Goal: Information Seeking & Learning: Learn about a topic

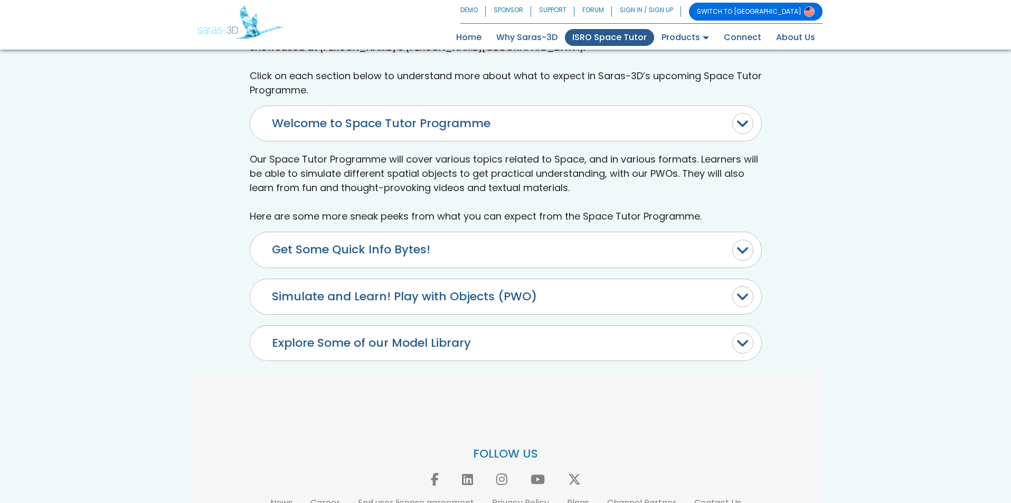
scroll to position [543, 0]
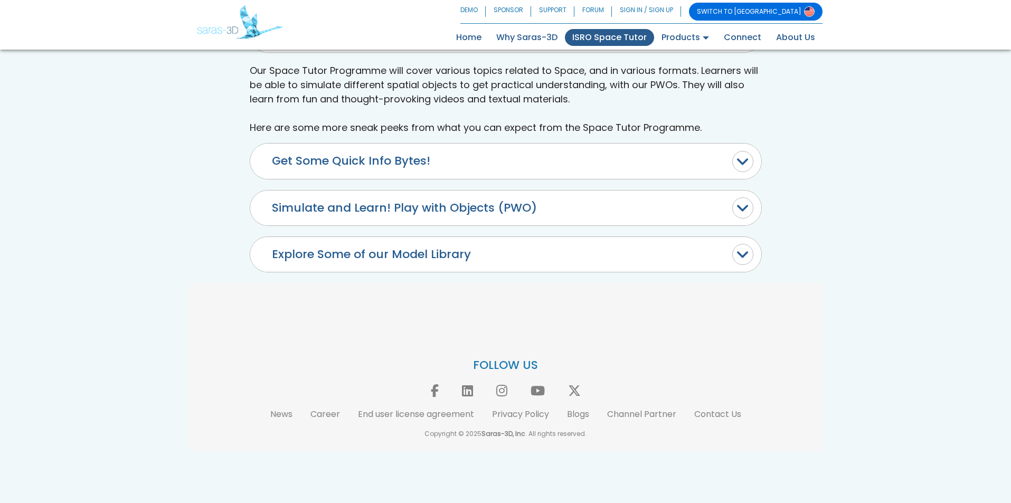
click at [419, 222] on button "Simulate and Learn! Play with Objects (PWO)" at bounding box center [505, 208] width 511 height 35
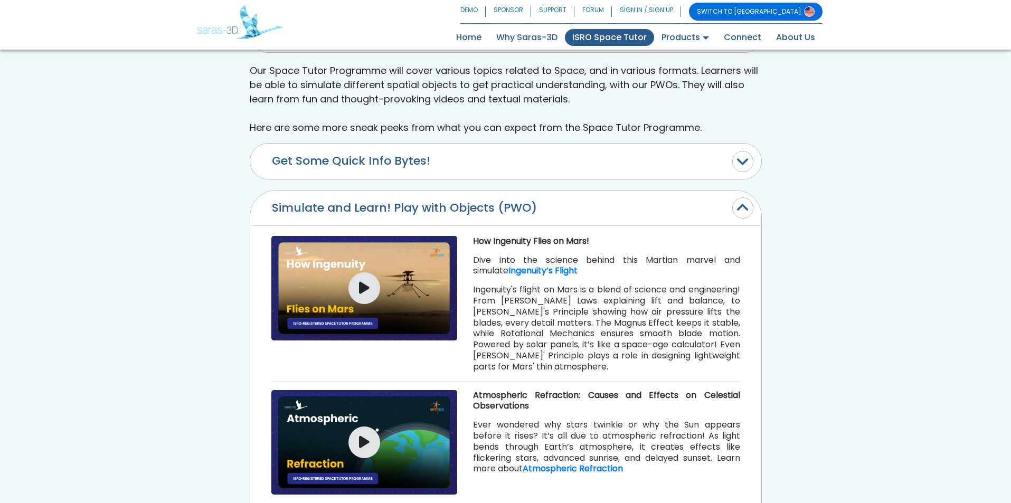
click at [393, 282] on img at bounding box center [364, 288] width 186 height 105
click at [364, 282] on icon "button" at bounding box center [364, 288] width 11 height 14
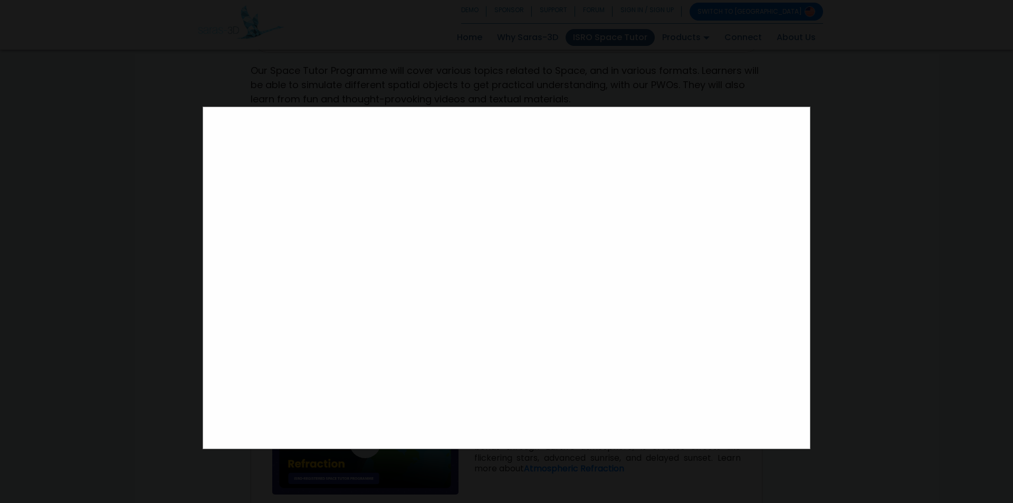
click at [91, 283] on div at bounding box center [506, 251] width 1013 height 503
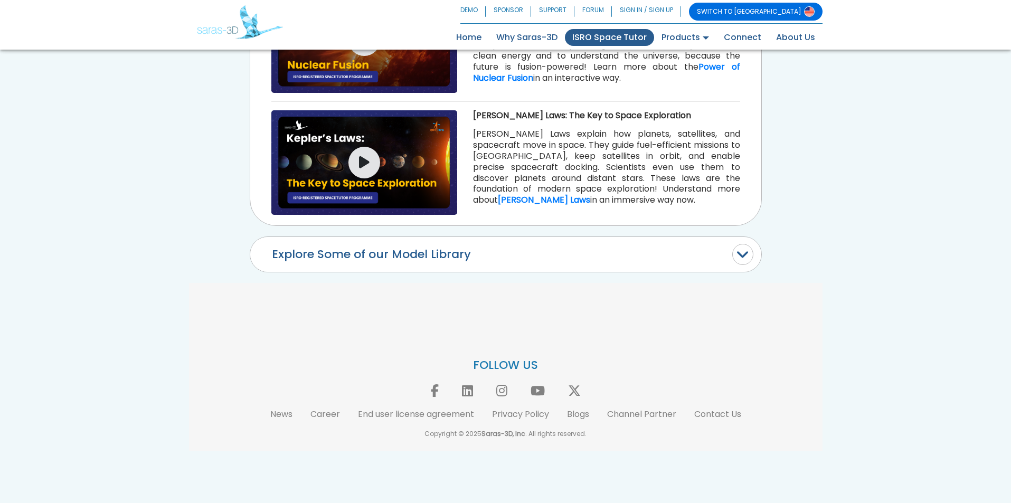
click at [332, 254] on button "Explore Some of our Model Library" at bounding box center [505, 254] width 511 height 35
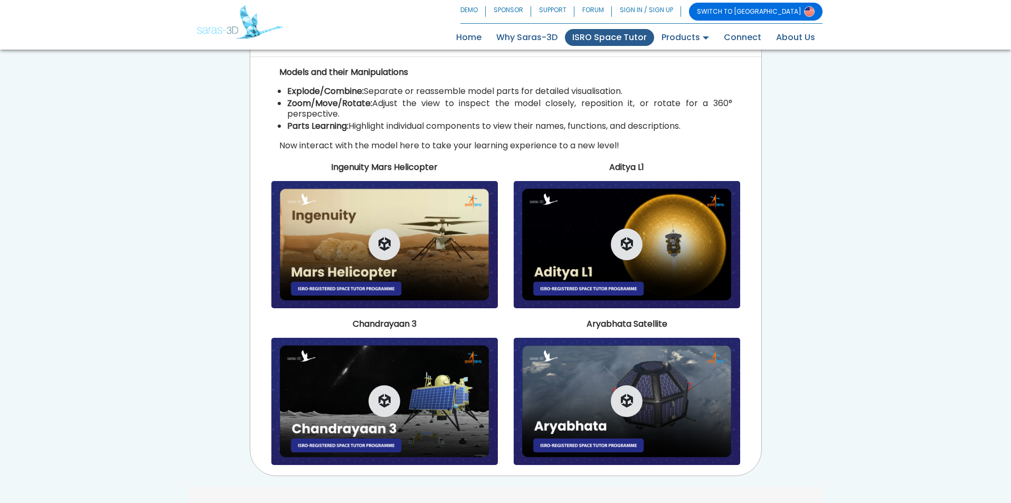
scroll to position [751, 0]
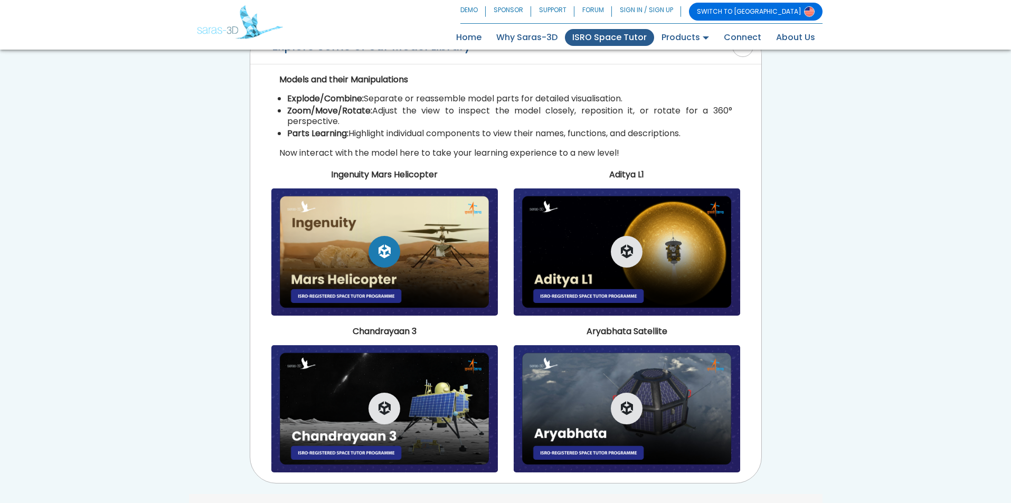
click at [376, 260] on button "button" at bounding box center [384, 252] width 32 height 32
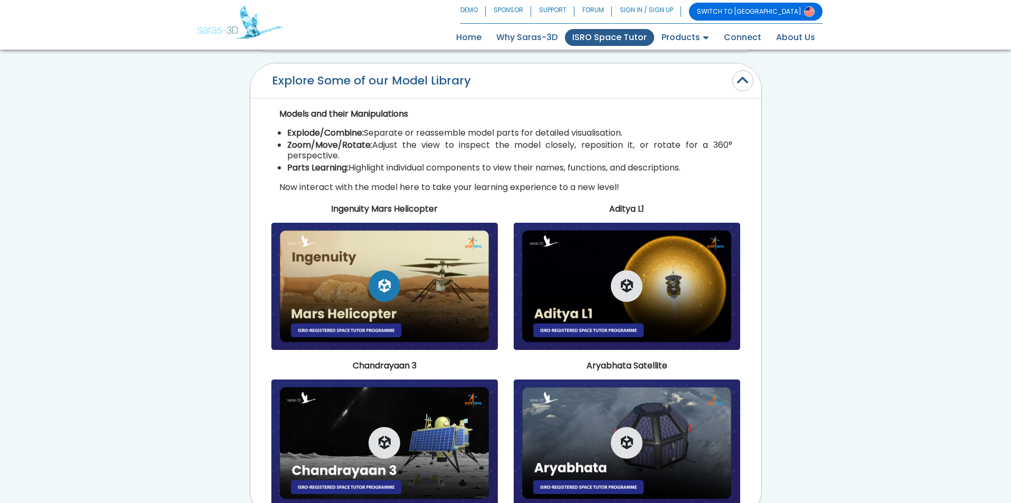
scroll to position [698, 0]
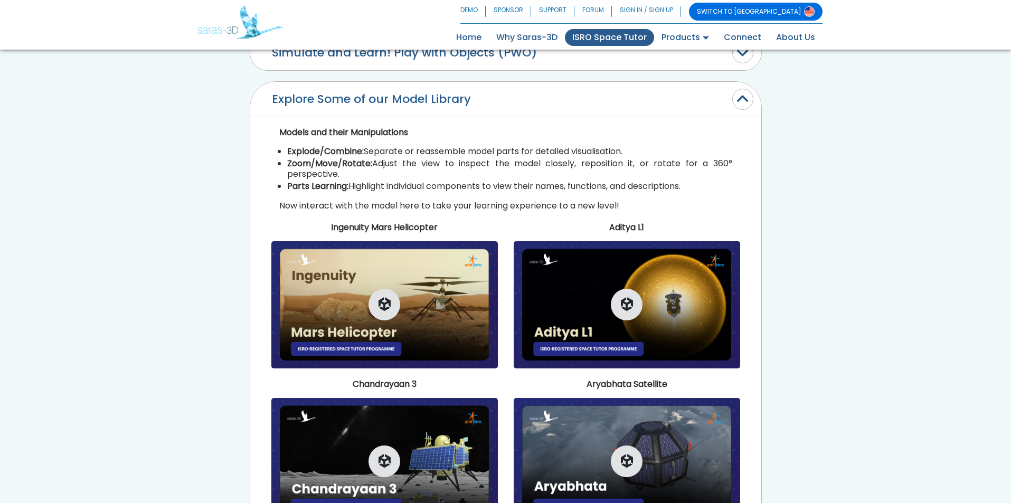
drag, startPoint x: 362, startPoint y: 98, endPoint x: 213, endPoint y: 162, distance: 161.7
click at [213, 162] on div "We’re thrilled to announce that Saras-3D has been recognised as an ISRO-Registe…" at bounding box center [505, 213] width 633 height 1004
drag, startPoint x: 273, startPoint y: 102, endPoint x: 466, endPoint y: 94, distance: 192.3
click at [464, 94] on button "Explore Some of our Model Library" at bounding box center [505, 99] width 511 height 35
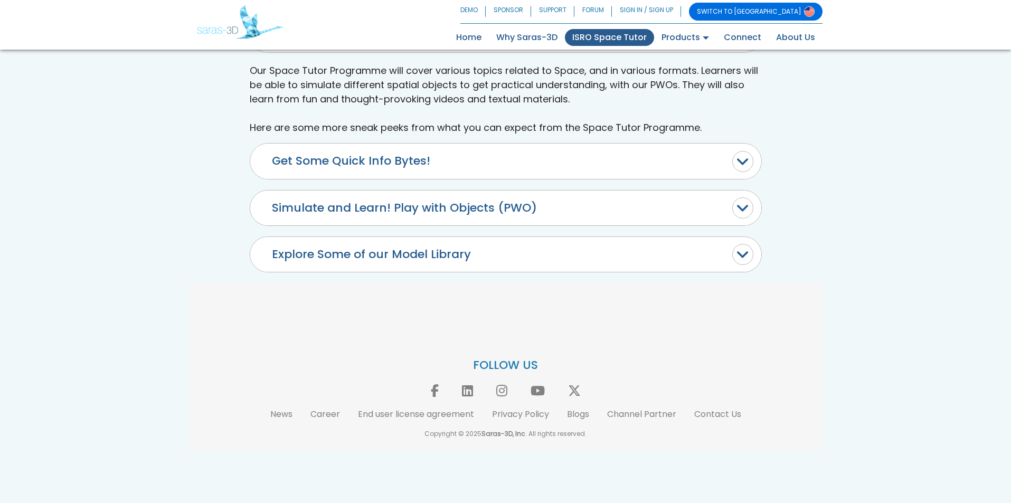
scroll to position [543, 0]
drag, startPoint x: 268, startPoint y: 257, endPoint x: 493, endPoint y: 248, distance: 225.5
click at [493, 248] on button "Explore Some of our Model Library" at bounding box center [505, 254] width 511 height 35
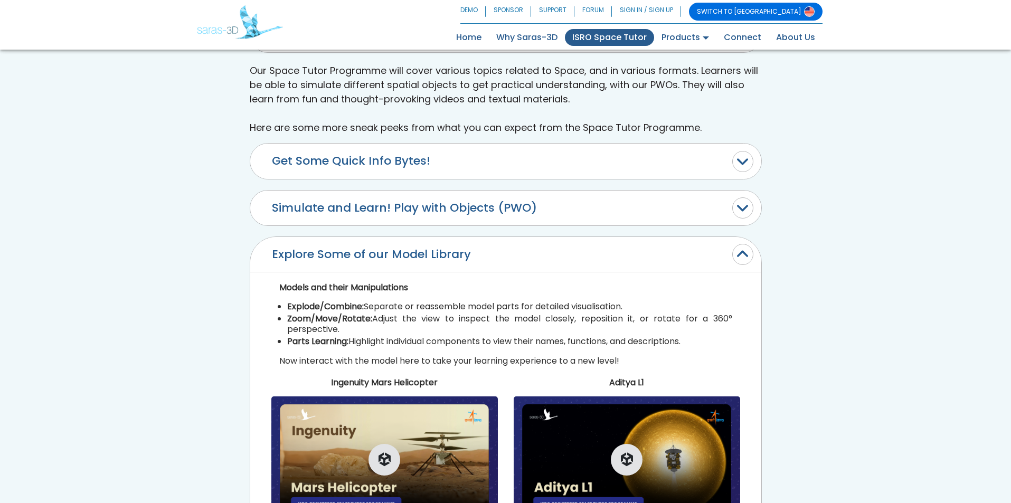
scroll to position [698, 0]
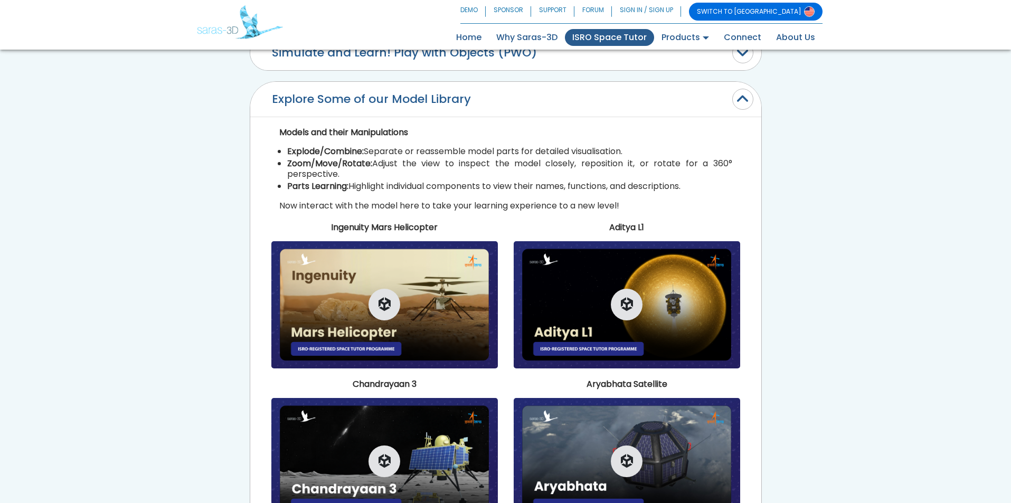
drag, startPoint x: 264, startPoint y: 102, endPoint x: 463, endPoint y: 103, distance: 198.5
click at [463, 103] on button "Explore Some of our Model Library" at bounding box center [505, 99] width 511 height 35
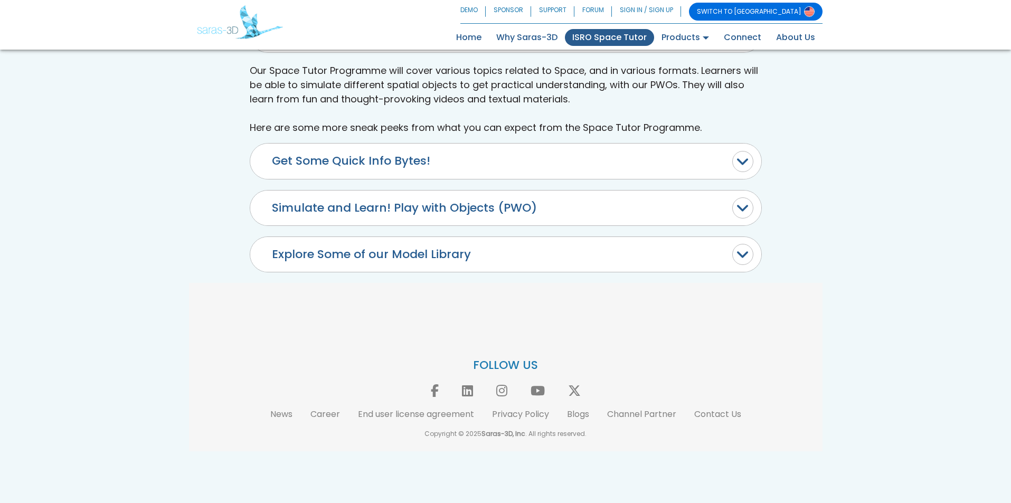
scroll to position [543, 0]
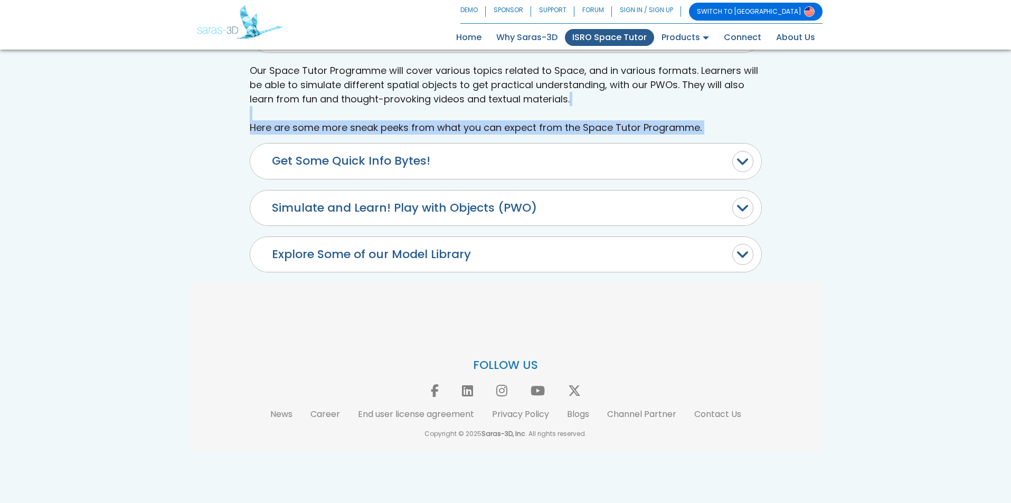
drag, startPoint x: 486, startPoint y: 92, endPoint x: 207, endPoint y: 170, distance: 288.9
click at [207, 170] on div "We’re thrilled to announce that Saras-3D has been recognised as an ISRO-Registe…" at bounding box center [505, 158] width 633 height 585
click at [197, 193] on div "We’re thrilled to announce that Saras-3D has been recognised as an ISRO-Registe…" at bounding box center [505, 158] width 633 height 585
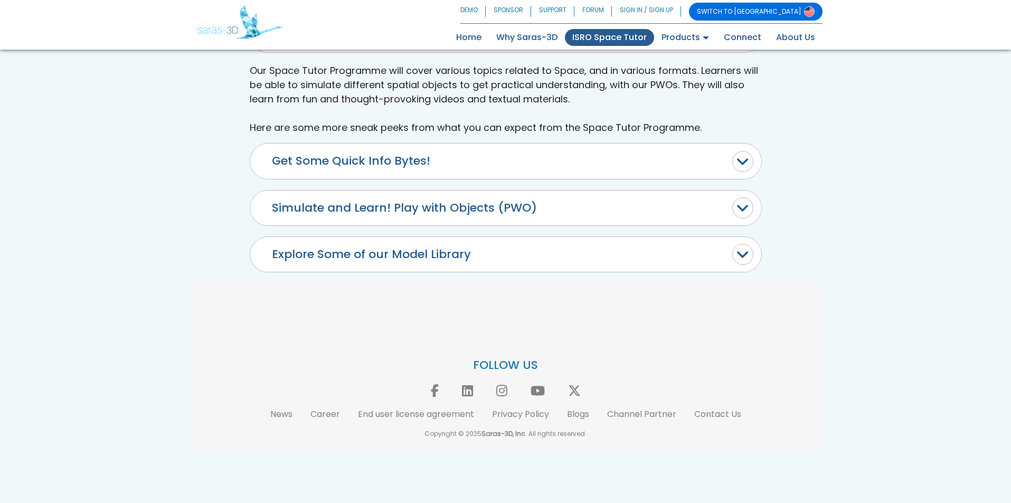
drag, startPoint x: 253, startPoint y: 263, endPoint x: 490, endPoint y: 244, distance: 237.2
click at [490, 244] on button "Explore Some of our Model Library" at bounding box center [505, 254] width 511 height 35
